Goal: Download file/media

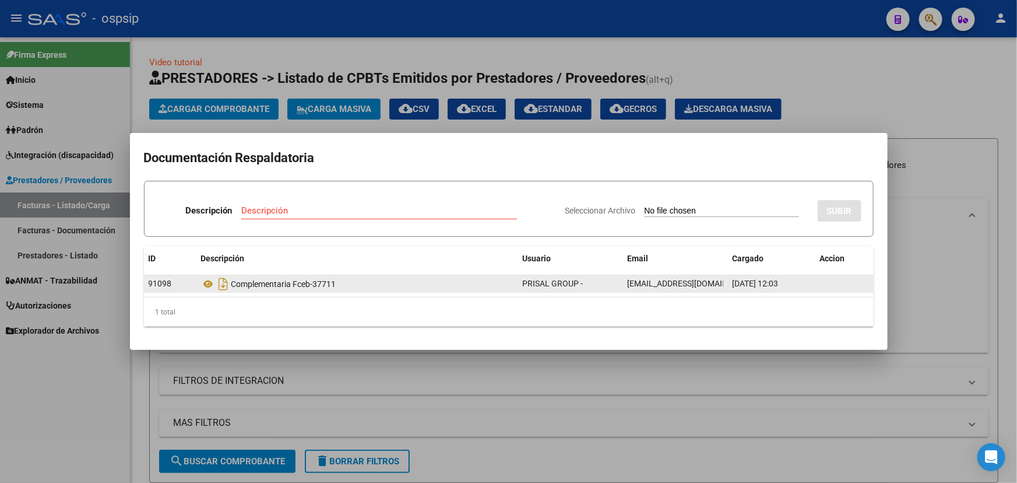
scroll to position [157, 0]
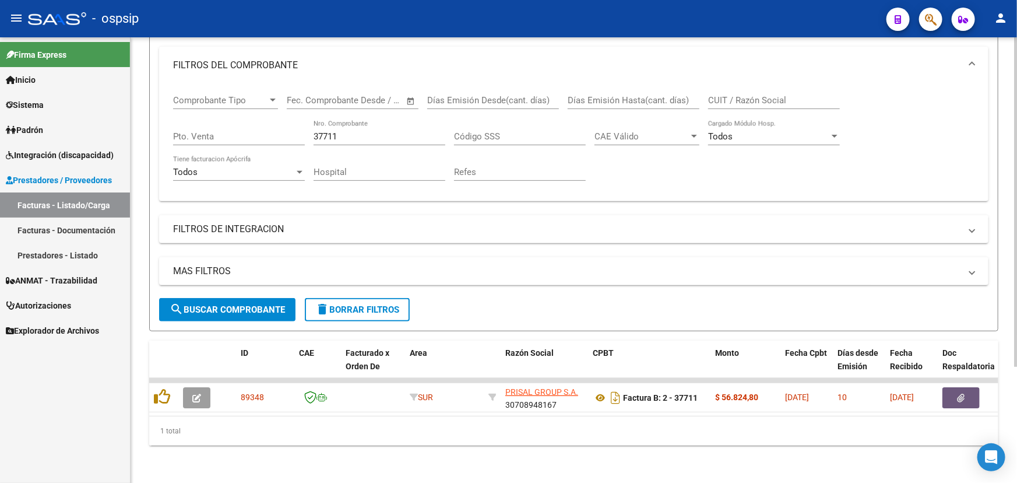
click at [331, 132] on input "37711" at bounding box center [380, 136] width 132 height 10
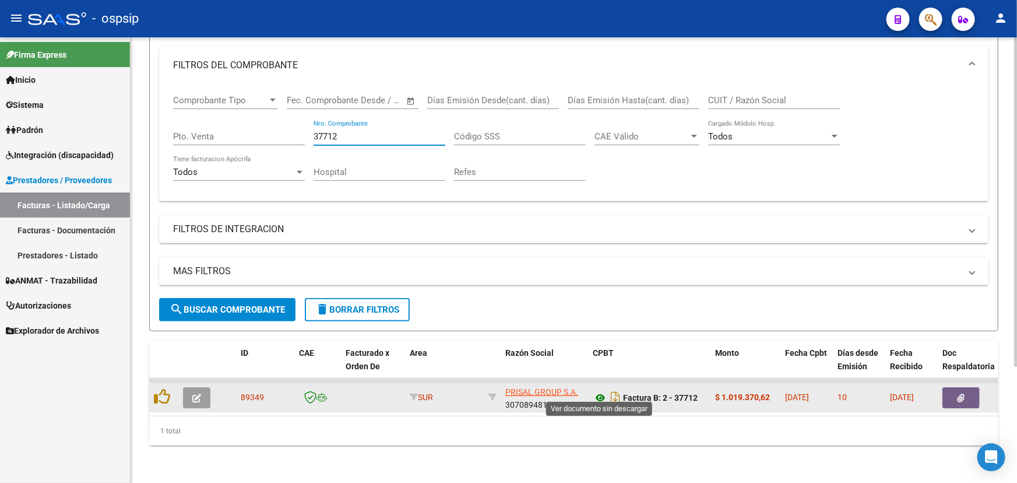
click at [599, 391] on icon at bounding box center [600, 398] width 15 height 14
click at [960, 392] on span "button" at bounding box center [962, 397] width 8 height 10
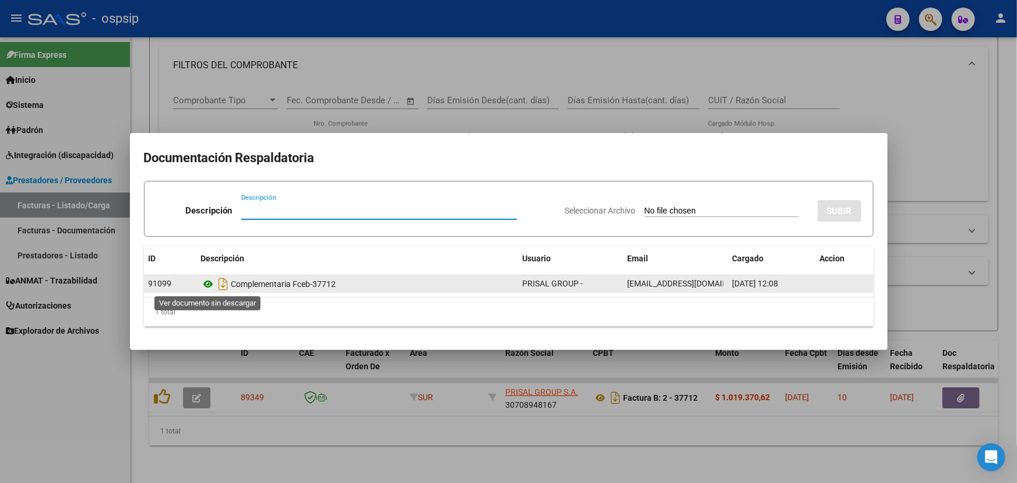
click at [213, 280] on icon at bounding box center [208, 284] width 15 height 14
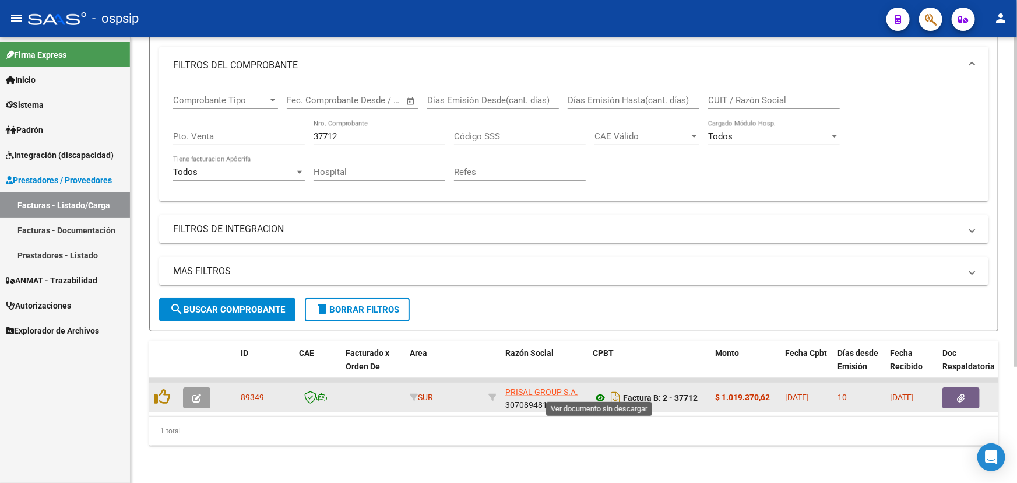
click at [596, 391] on icon at bounding box center [600, 398] width 15 height 14
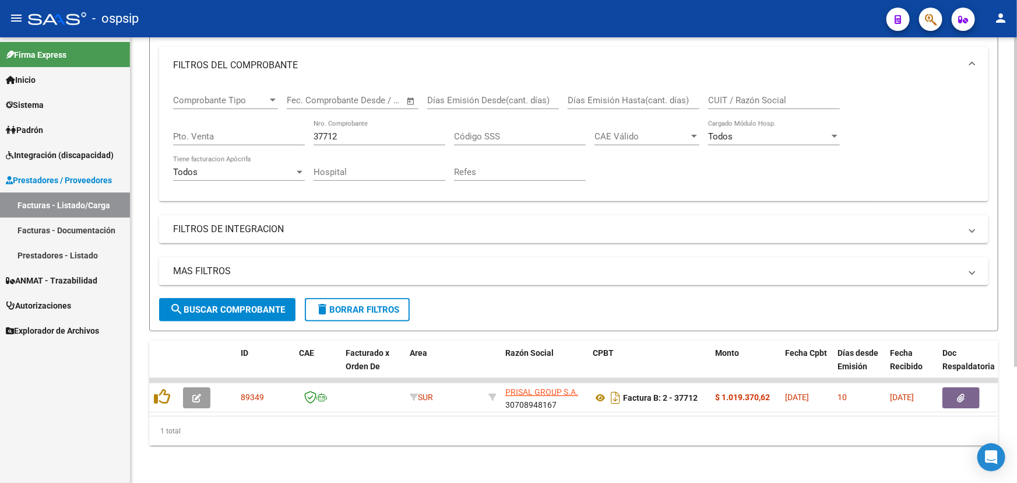
click at [330, 131] on input "37712" at bounding box center [380, 136] width 132 height 10
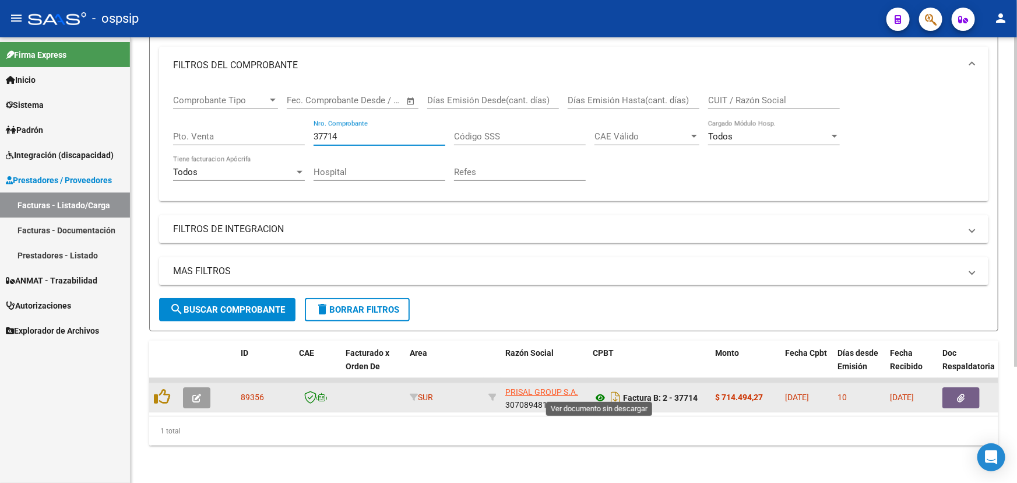
click at [594, 391] on icon at bounding box center [600, 398] width 15 height 14
click at [959, 394] on icon "button" at bounding box center [962, 398] width 8 height 9
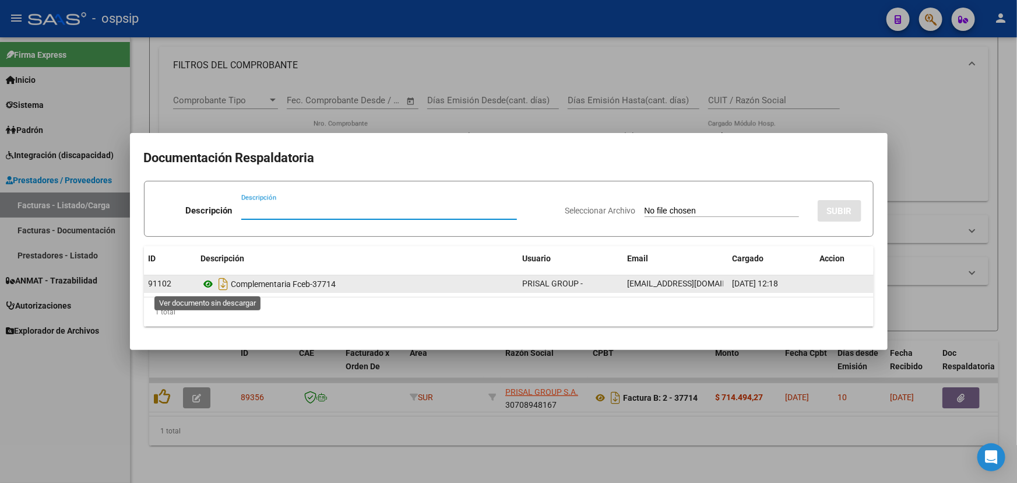
click at [212, 285] on icon at bounding box center [208, 284] width 15 height 14
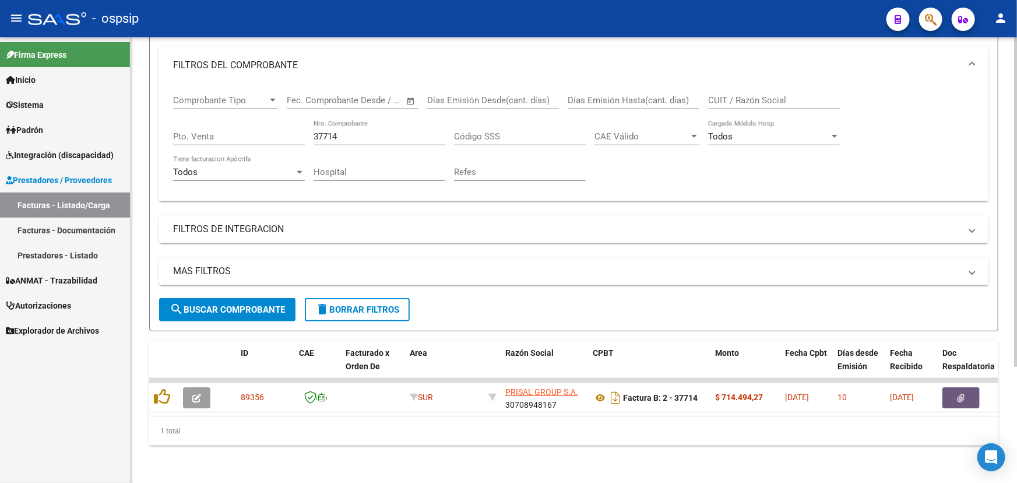
click at [331, 131] on input "37714" at bounding box center [380, 136] width 132 height 10
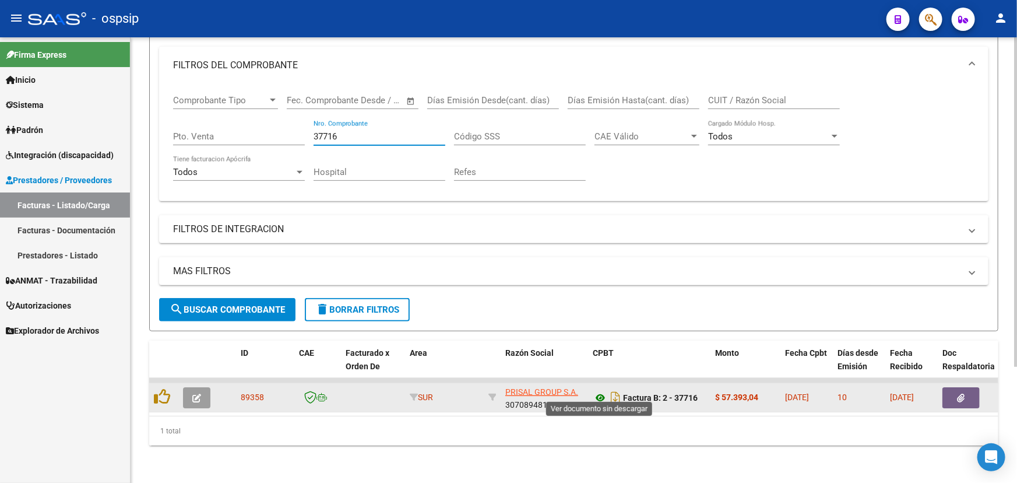
type input "37716"
click at [602, 391] on icon at bounding box center [600, 398] width 15 height 14
